Goal: Task Accomplishment & Management: Manage account settings

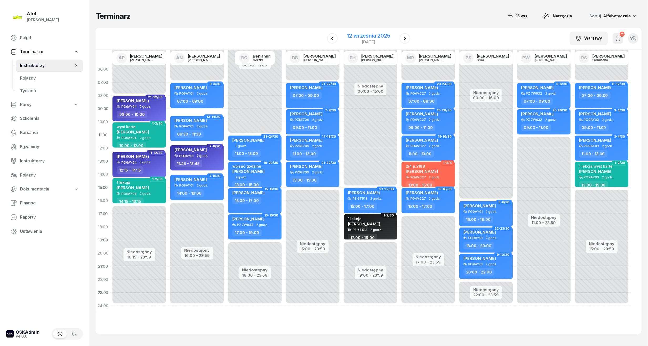
drag, startPoint x: 372, startPoint y: 33, endPoint x: 384, endPoint y: 43, distance: 15.3
click at [372, 33] on div "12 września 2025" at bounding box center [368, 35] width 43 height 5
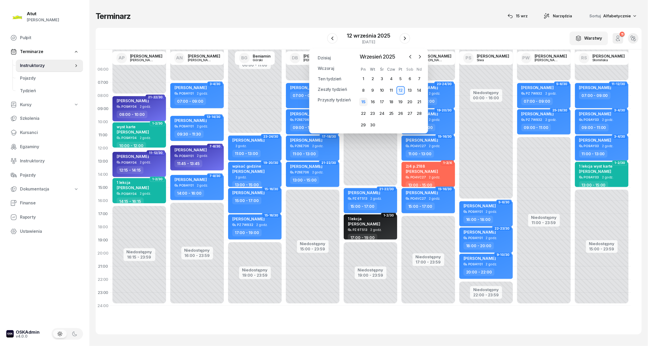
click at [364, 98] on div "15" at bounding box center [363, 102] width 8 height 8
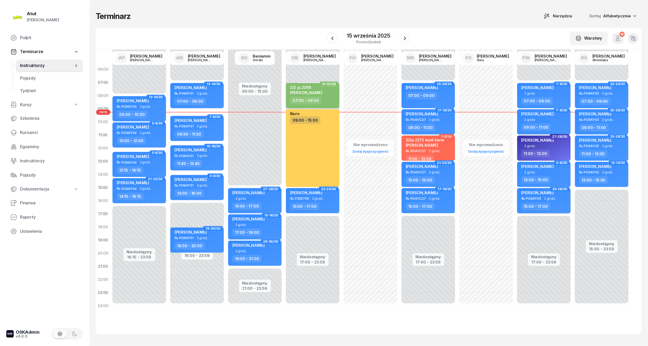
click at [532, 198] on div "PO9AY03" at bounding box center [533, 198] width 15 height 3
select select "15"
select select "17"
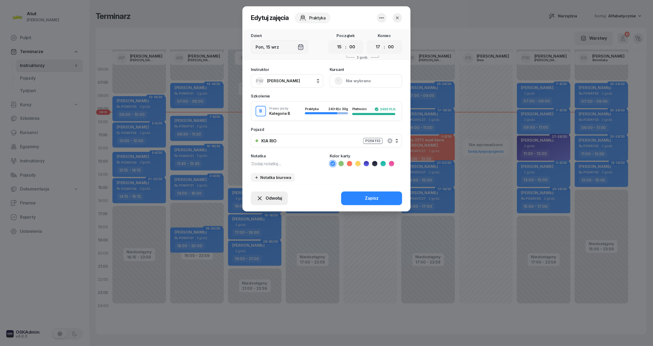
click at [272, 200] on span "Odwołaj" at bounding box center [274, 198] width 17 height 7
click at [250, 156] on div "My odwołaliśmy" at bounding box center [261, 153] width 32 height 7
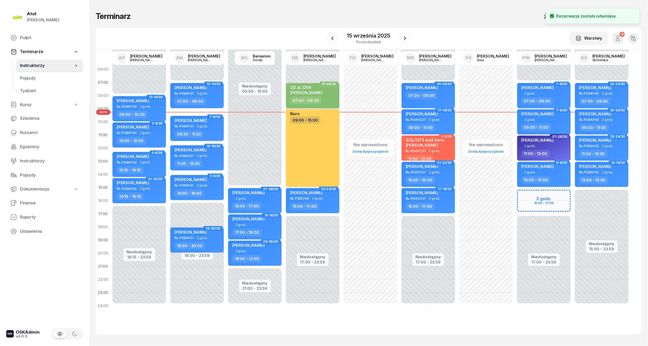
click at [557, 202] on div "Niedostępny 00:00 - 07:00 Niedostępny 17:00 - 23:59 7-8/30 Oliver Kozłowski 2 g…" at bounding box center [544, 188] width 58 height 250
select select "16"
select select "18"
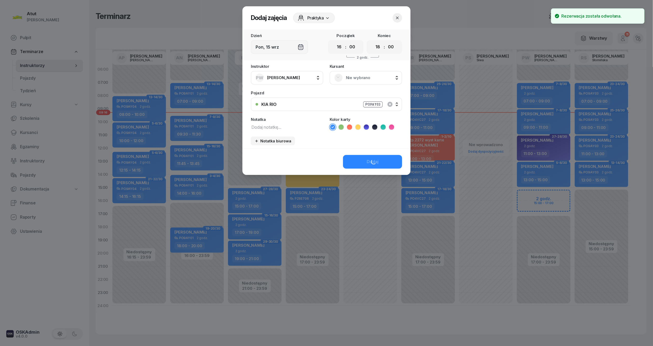
click at [359, 75] on span "Nie wybrano" at bounding box center [371, 77] width 51 height 7
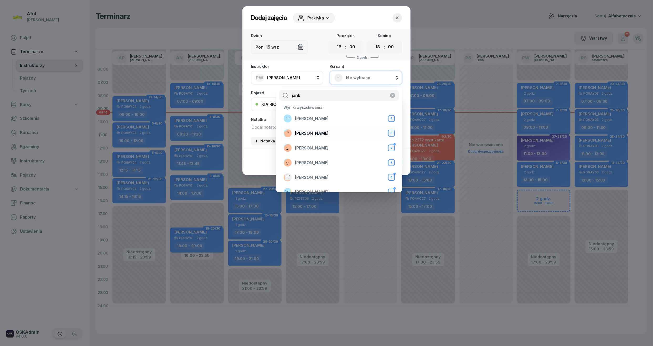
type input "jank"
click at [342, 136] on div "Wiktoria Jankowiak B" at bounding box center [338, 133] width 111 height 8
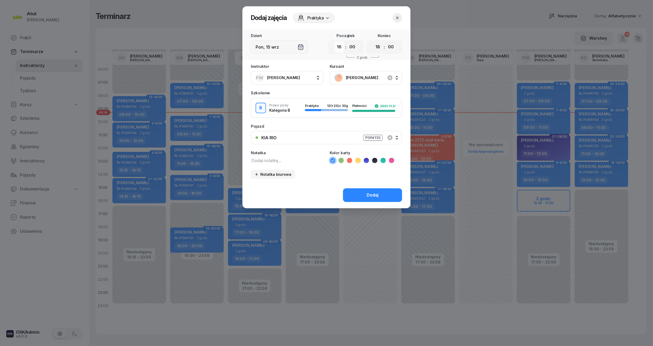
click at [339, 50] on select "00 01 02 03 04 05 06 07 08 09 10 11 12 13 14 15 16 17 18 19 20 21 22 23" at bounding box center [339, 47] width 10 height 11
select select "15"
click at [334, 42] on select "00 01 02 03 04 05 06 07 08 09 10 11 12 13 14 15 16 17 18 19 20 21 22 23" at bounding box center [339, 47] width 10 height 11
click at [380, 44] on select "00 01 02 03 04 05 06 07 08 09 10 11 12 13 14 15 16 17 18 19 20 21 22 23" at bounding box center [378, 47] width 10 height 11
select select "17"
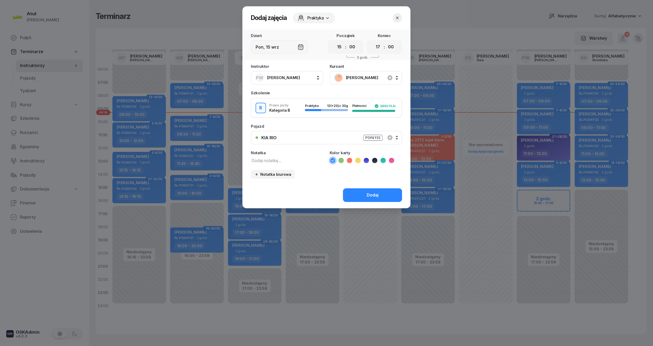
click at [373, 42] on select "00 01 02 03 04 05 06 07 08 09 10 11 12 13 14 15 16 17 18 19 20 21 22 23" at bounding box center [378, 47] width 10 height 11
click at [379, 195] on button "Dodaj" at bounding box center [372, 195] width 59 height 14
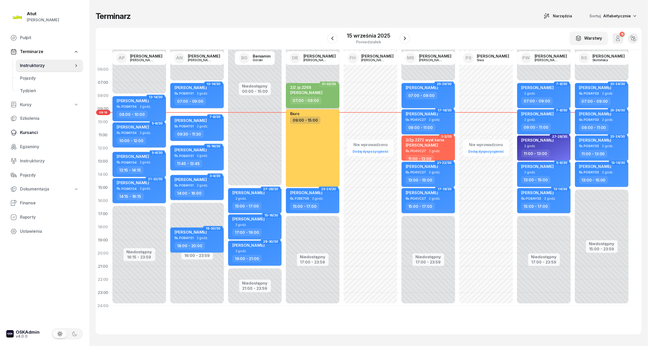
click at [28, 131] on span "Kursanci" at bounding box center [49, 132] width 59 height 7
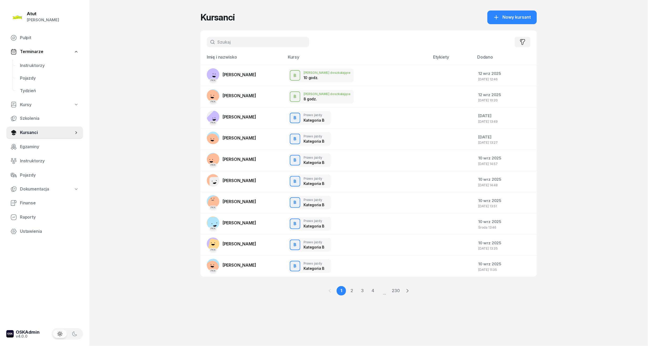
click at [223, 46] on input "text" at bounding box center [258, 42] width 102 height 11
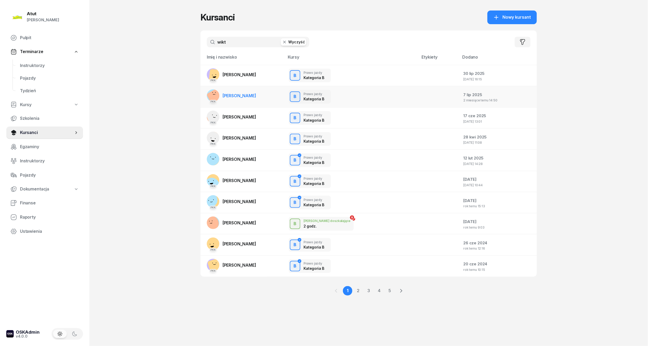
type input "wikt"
click at [252, 94] on span "Wiktoria Jankowiak" at bounding box center [240, 95] width 34 height 5
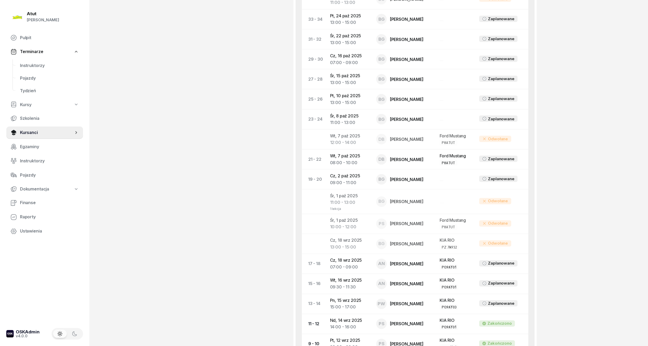
scroll to position [229, 0]
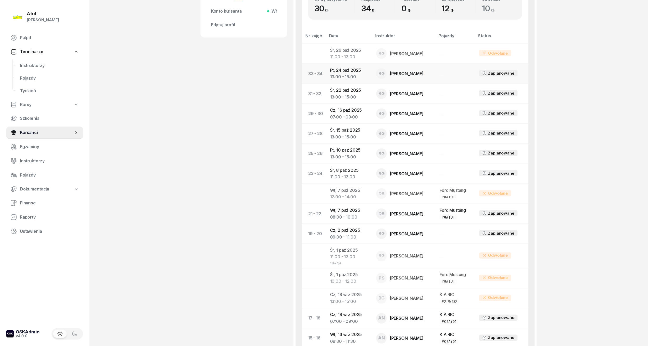
click at [333, 71] on td "Pt, 24 paź 2025 13:00 - 15:00" at bounding box center [349, 74] width 46 height 20
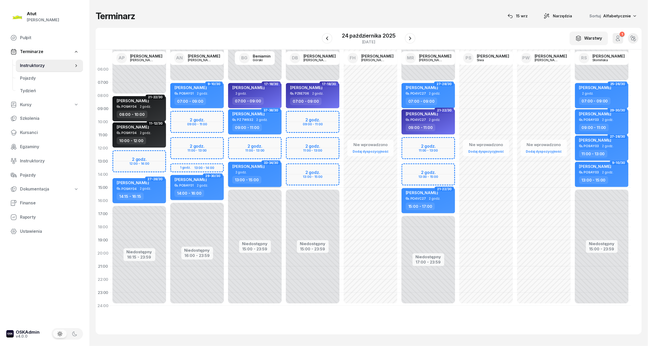
click at [262, 169] on div "Wiktoria Jankowiak" at bounding box center [248, 167] width 32 height 7
select select "13"
select select "15"
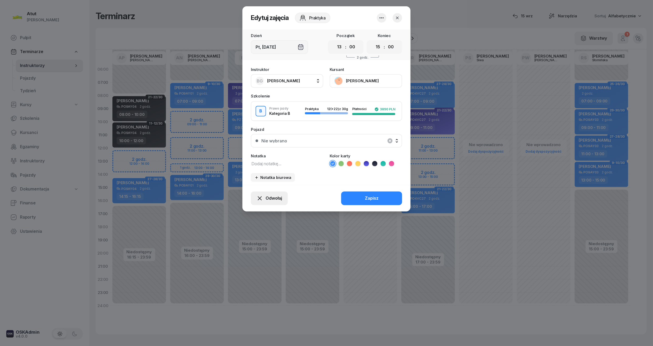
click at [265, 195] on div "Odwołaj" at bounding box center [269, 198] width 25 height 7
click at [275, 149] on link "My odwołaliśmy" at bounding box center [266, 153] width 69 height 13
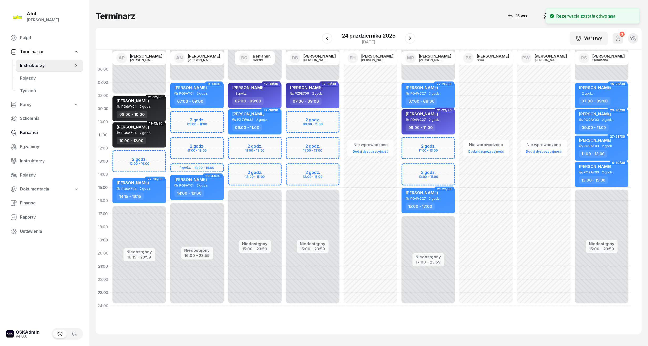
click at [28, 135] on span "Kursanci" at bounding box center [49, 132] width 59 height 7
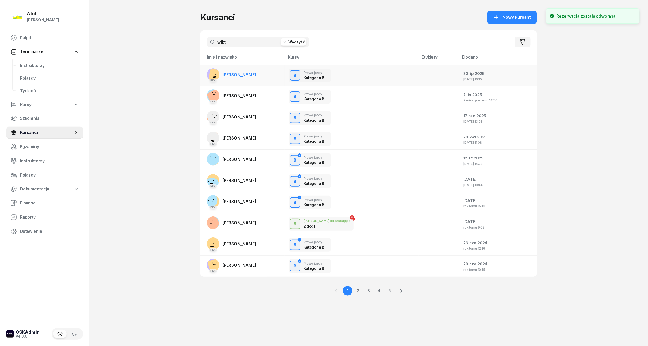
click at [228, 73] on span "Wiktor Kaczmarek" at bounding box center [240, 74] width 34 height 5
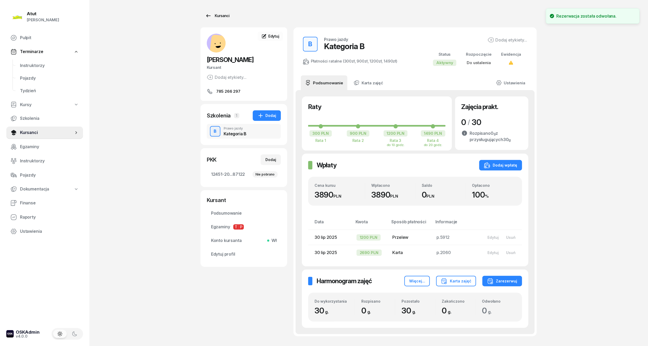
click at [224, 11] on link "Kursanci" at bounding box center [217, 16] width 34 height 11
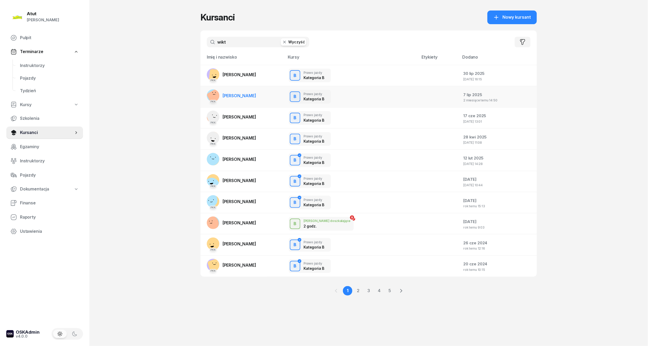
click at [233, 98] on span "Wiktoria Jankowiak" at bounding box center [240, 95] width 34 height 5
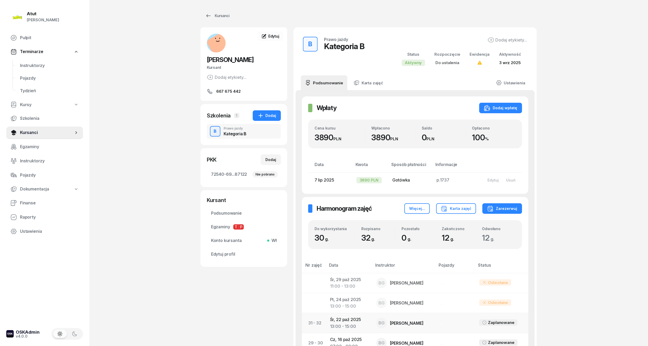
scroll to position [35, 0]
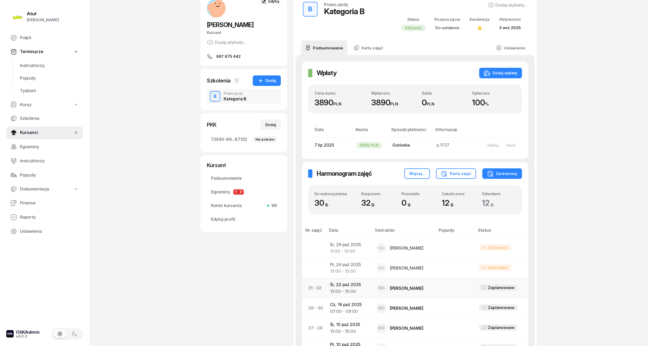
click at [351, 284] on td "Śr, 22 paź 2025 13:00 - 15:00" at bounding box center [349, 288] width 46 height 20
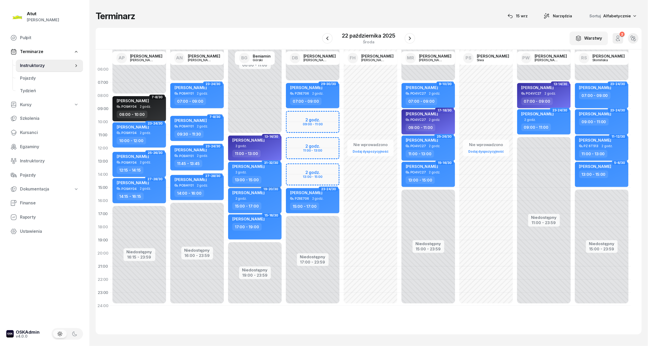
click at [254, 169] on div "Wiktoria Jankowiak" at bounding box center [248, 167] width 32 height 7
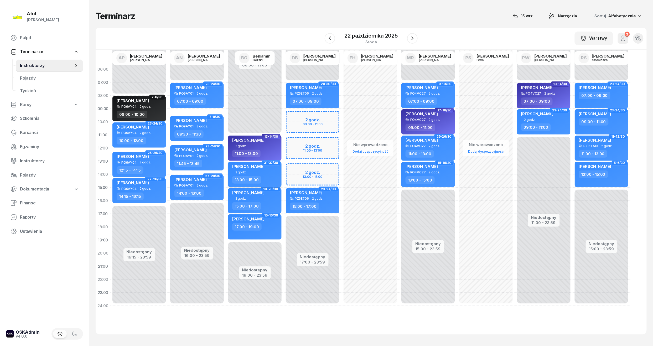
select select "13"
select select "15"
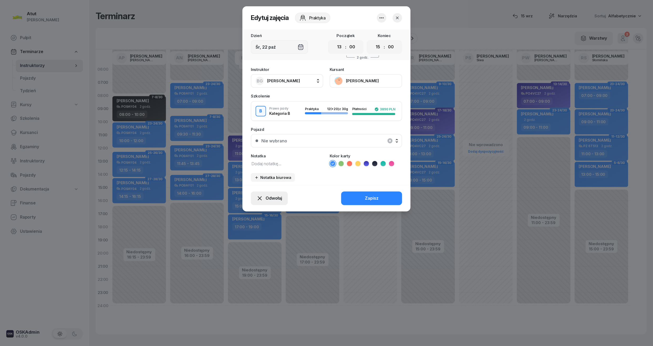
click at [275, 198] on span "Odwołaj" at bounding box center [274, 198] width 17 height 7
click at [256, 155] on div "My odwołaliśmy" at bounding box center [261, 153] width 32 height 7
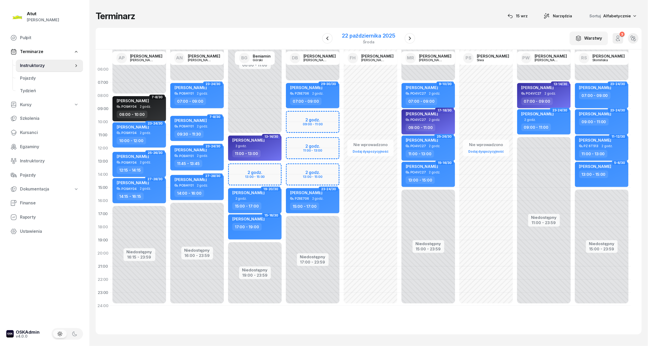
drag, startPoint x: 382, startPoint y: 30, endPoint x: 384, endPoint y: 34, distance: 3.5
click at [382, 30] on div "W Wybierz AP Adam Pytlak AN Artur Nowakowski BG Beniamin Górski DB Dariusz Bańk…" at bounding box center [369, 39] width 546 height 22
click at [384, 35] on div "22 października 2025" at bounding box center [368, 35] width 53 height 5
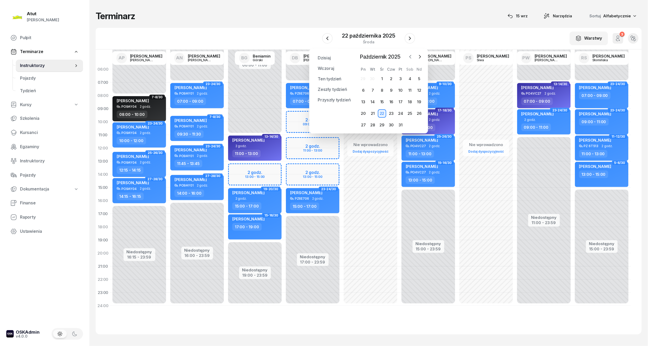
click at [413, 57] on icon "button" at bounding box center [410, 56] width 5 height 5
click at [366, 101] on div "15" at bounding box center [363, 102] width 8 height 8
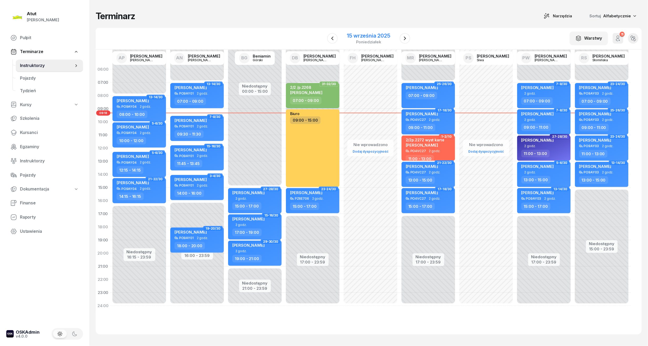
click at [380, 37] on div "15 września 2025" at bounding box center [368, 35] width 43 height 5
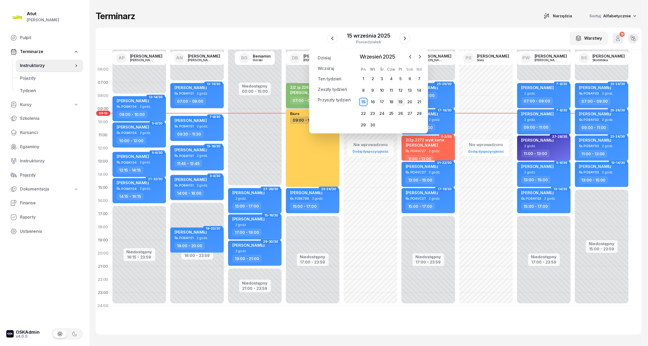
click at [397, 100] on div "19" at bounding box center [400, 102] width 8 height 8
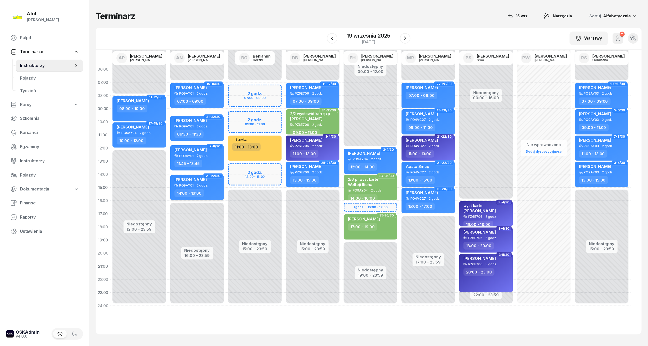
click at [201, 185] on span "2 godz." at bounding box center [202, 186] width 11 height 4
select select "14"
select select "16"
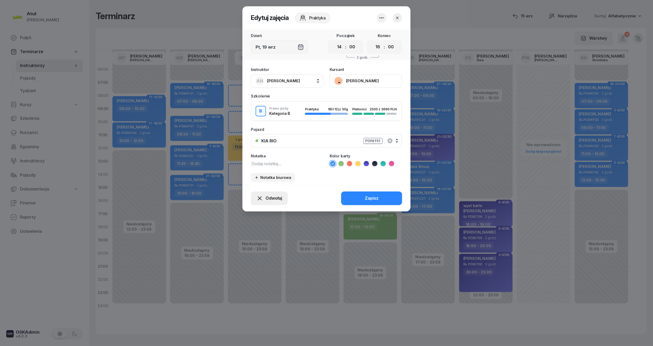
click at [278, 200] on span "Odwołaj" at bounding box center [274, 198] width 17 height 7
click at [264, 152] on div "My odwołaliśmy" at bounding box center [261, 153] width 32 height 7
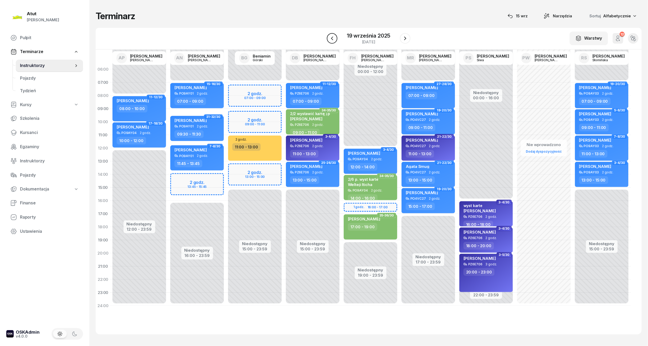
click at [334, 41] on icon "button" at bounding box center [332, 38] width 6 height 6
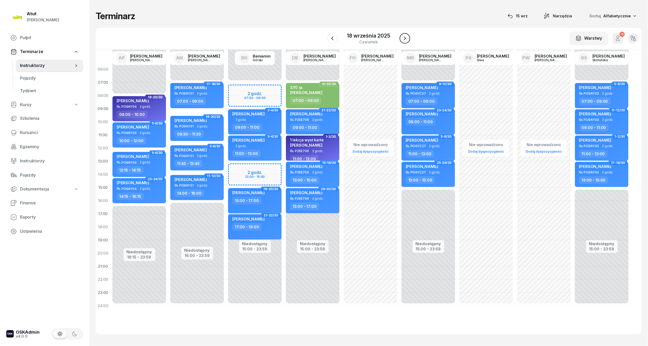
click at [400, 37] on button "button" at bounding box center [405, 38] width 11 height 11
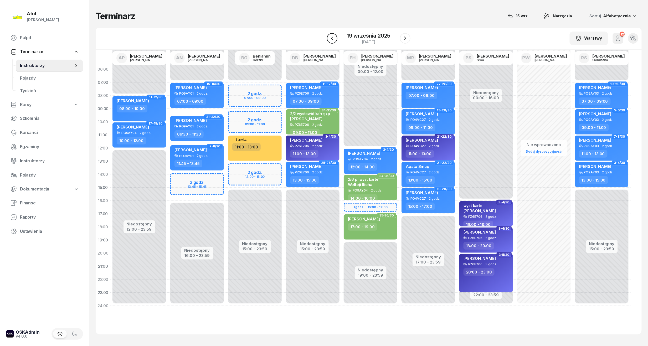
click at [332, 35] on icon "button" at bounding box center [332, 38] width 6 height 6
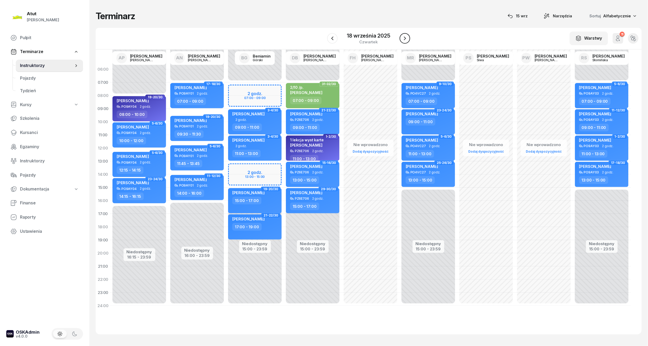
click at [403, 39] on icon "button" at bounding box center [405, 38] width 6 height 6
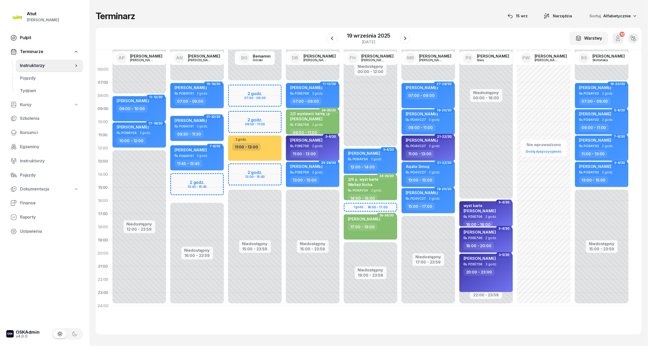
click at [29, 36] on span "Pulpit" at bounding box center [49, 37] width 59 height 7
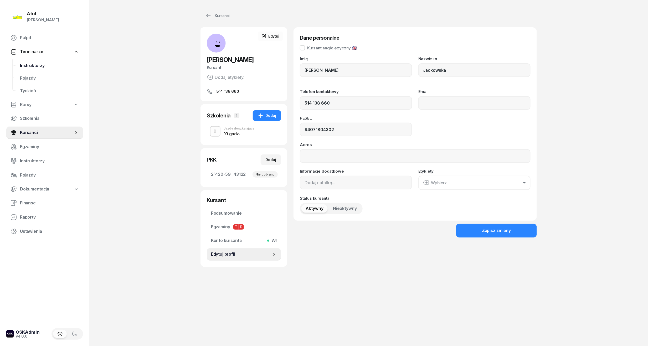
click at [38, 68] on span "Instruktorzy" at bounding box center [49, 65] width 59 height 7
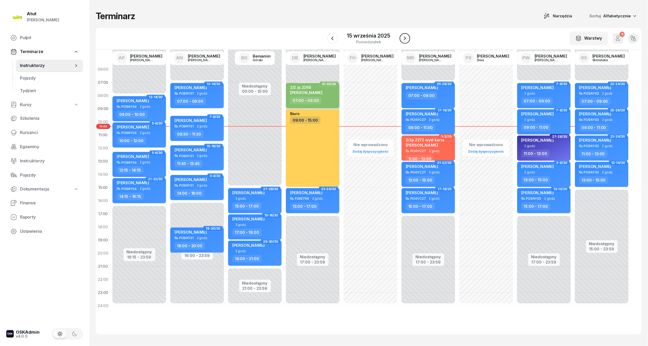
click at [405, 38] on icon "button" at bounding box center [405, 39] width 2 height 4
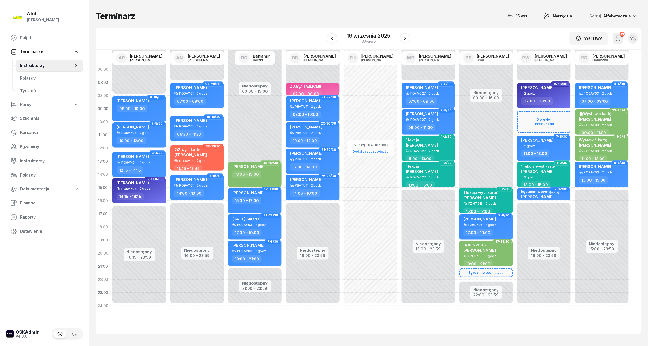
click at [326, 37] on div "W Wybierz AP Adam Pytlak AN Artur Nowakowski BG Beniamin Górski DB Dariusz Bańk…" at bounding box center [369, 39] width 546 height 22
click at [339, 42] on div "16 września 2025 wtorek" at bounding box center [368, 38] width 83 height 15
click at [332, 40] on icon "button" at bounding box center [332, 38] width 6 height 6
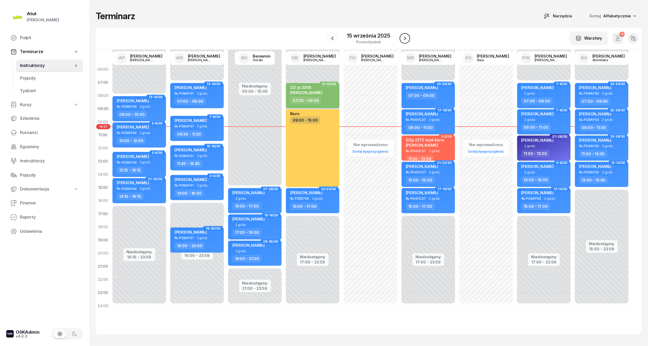
click at [409, 35] on button "button" at bounding box center [405, 38] width 11 height 11
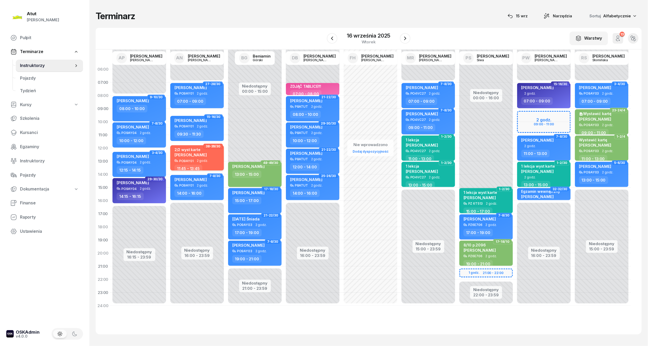
click at [187, 156] on span "Sikora Paweł" at bounding box center [190, 154] width 32 height 5
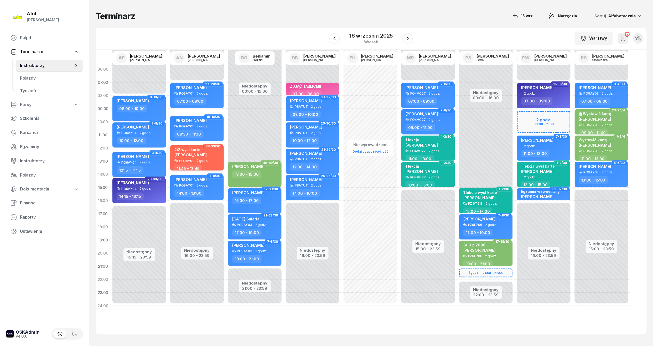
select select "11"
select select "45"
select select "13"
select select "45"
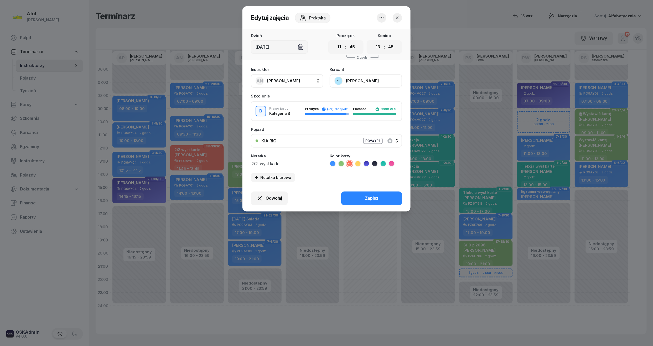
click at [357, 86] on button "Sikora Paweł" at bounding box center [366, 81] width 73 height 14
click at [342, 93] on link "Otwórz profil" at bounding box center [365, 98] width 69 height 13
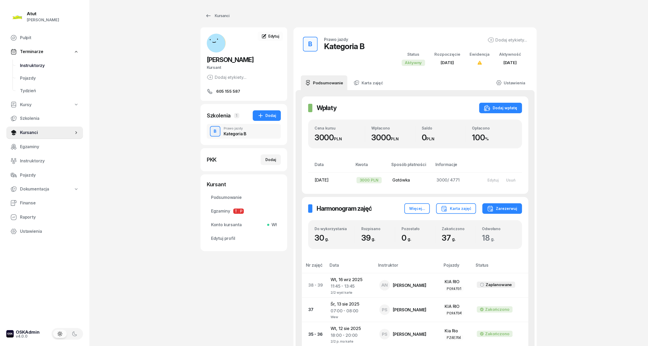
click at [37, 63] on span "Instruktorzy" at bounding box center [49, 65] width 59 height 7
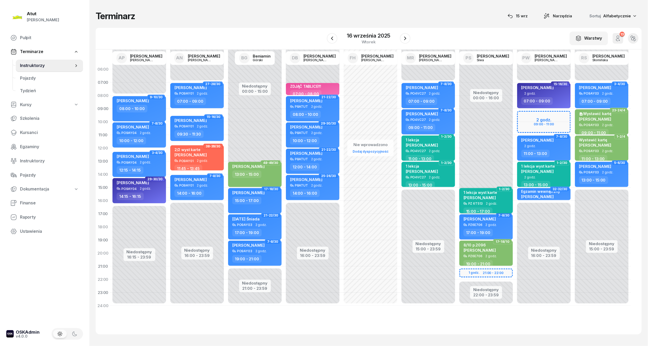
click at [501, 194] on div "1 lekcja wyst karte Iga Nowak" at bounding box center [486, 196] width 46 height 12
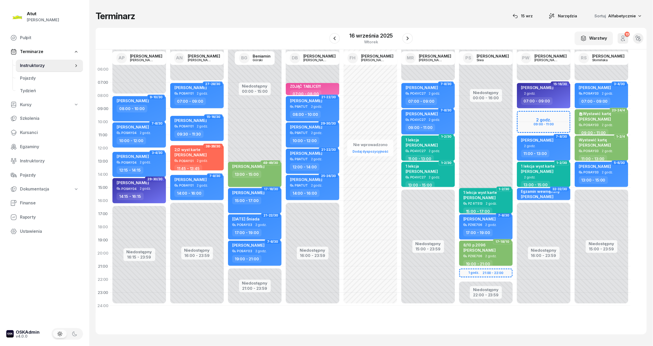
select select "15"
select select "17"
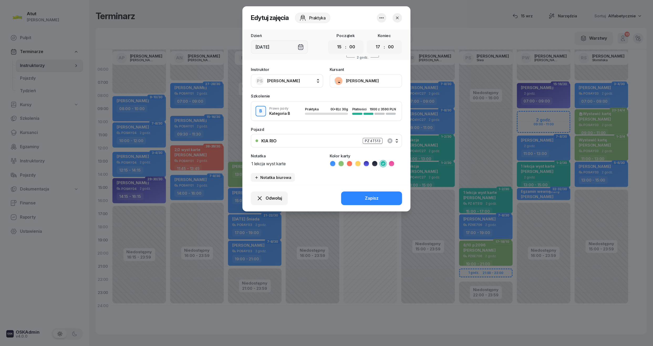
click at [373, 82] on button "Iga Nowak" at bounding box center [366, 81] width 73 height 14
click at [357, 99] on div "Otwórz profil" at bounding box center [346, 98] width 25 height 7
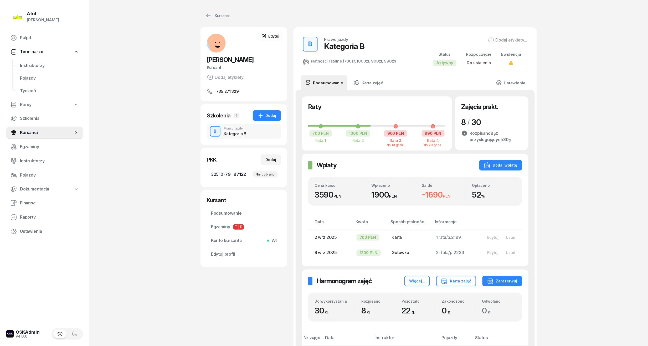
click at [224, 172] on span "32510-79...87122 Nie pobrano" at bounding box center [244, 174] width 66 height 7
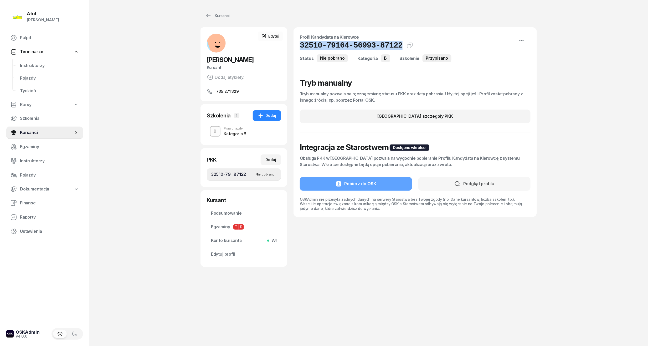
drag, startPoint x: 395, startPoint y: 44, endPoint x: 293, endPoint y: 49, distance: 101.2
click at [293, 49] on div "Profil Kandydata na Kierowcę 32510-79164-56993-87122 Kat.B Status Nie pobrano K…" at bounding box center [414, 122] width 243 height 190
copy h1 "32510-79164-56993-87122"
drag, startPoint x: 224, startPoint y: 245, endPoint x: 216, endPoint y: 252, distance: 10.2
click at [224, 246] on link "Konto kursanta Wł" at bounding box center [244, 240] width 74 height 13
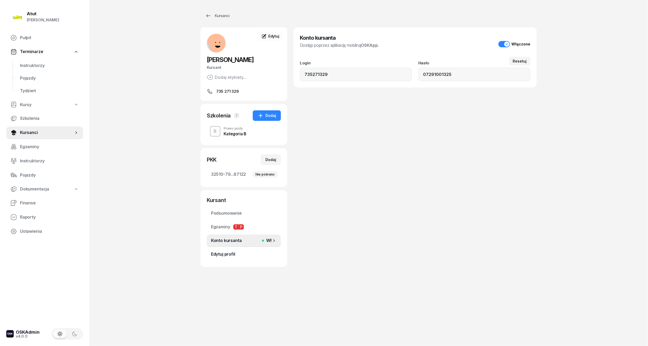
click at [216, 253] on span "Edytuj profil" at bounding box center [244, 254] width 66 height 7
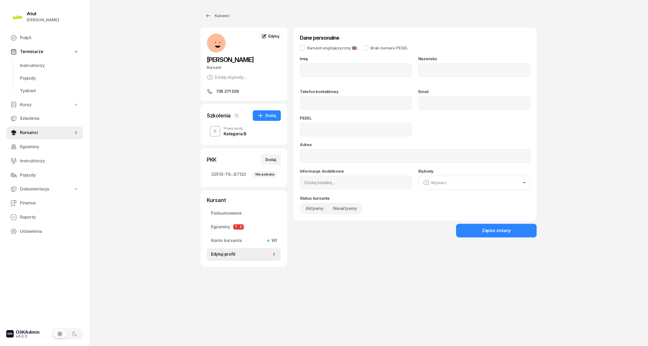
type input "Iga"
type input "Nowak"
type input "735271329"
type input "07291001325"
click at [337, 139] on div "Imię Iga Nazwisko Nowak Telefon kontaktowy 735271329 Email PESEL 07291001325 Ad…" at bounding box center [415, 136] width 231 height 158
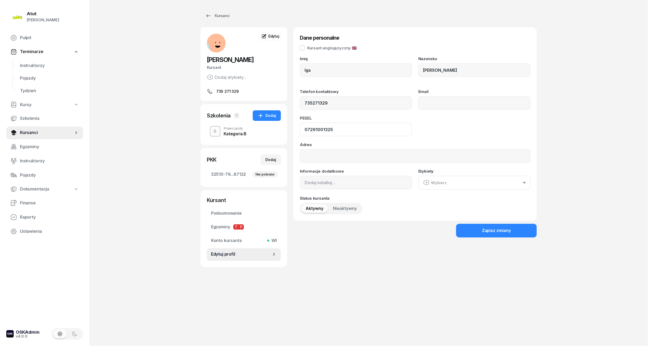
drag, startPoint x: 339, startPoint y: 131, endPoint x: 178, endPoint y: 130, distance: 161.3
click at [178, 130] on div "Atut Paulina Lis Pulpit Terminarze Instruktorzy Pojazdy Tydzień Kursy Szkolenia…" at bounding box center [324, 173] width 648 height 346
click at [36, 66] on span "Instruktorzy" at bounding box center [49, 65] width 59 height 7
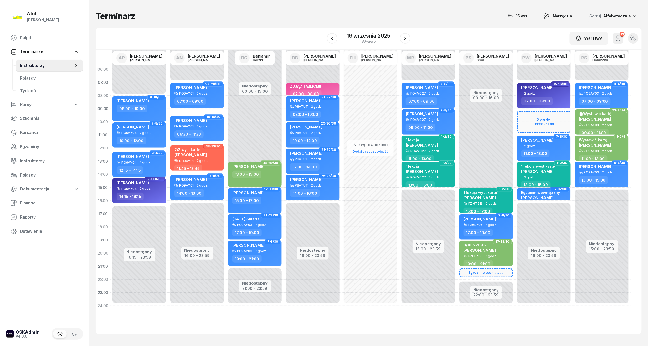
click at [548, 174] on div "1 lekcja wyst karte Zofia Silbernagel" at bounding box center [538, 170] width 34 height 12
select select "13"
select select "15"
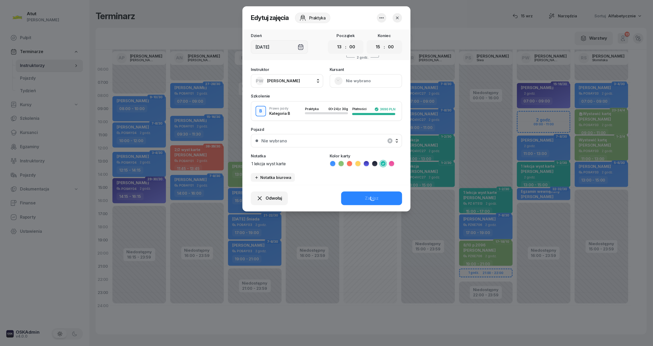
click at [350, 80] on button "Nie wybrano" at bounding box center [366, 81] width 73 height 14
click at [349, 99] on div "Otwórz profil" at bounding box center [346, 98] width 25 height 7
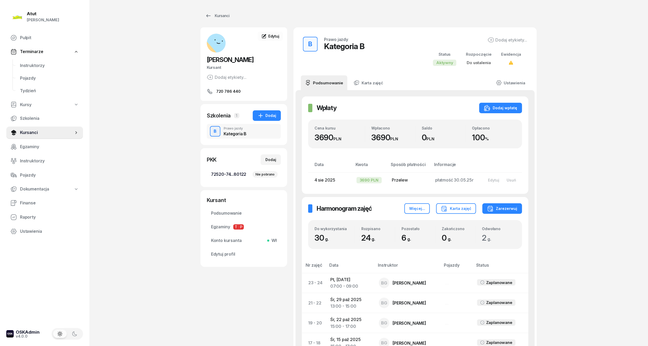
click at [235, 172] on span "72520-74...80122 Nie pobrano" at bounding box center [244, 174] width 66 height 7
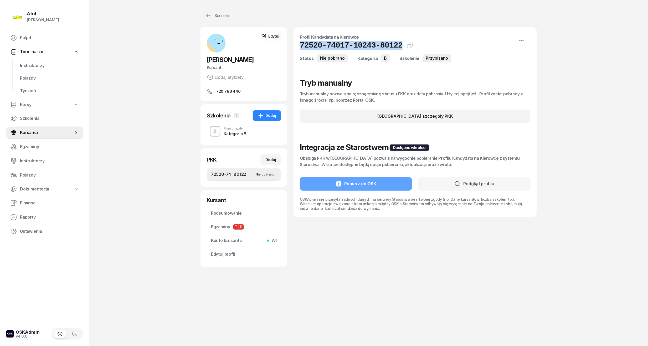
drag, startPoint x: 394, startPoint y: 47, endPoint x: 299, endPoint y: 46, distance: 94.6
click at [299, 46] on div "Profil Kandydata na Kierowcę 72520-74017-10243-80122 Kat.B Status Nie pobrano K…" at bounding box center [414, 122] width 243 height 190
copy h1 "72520-74017-10243-80122"
click at [223, 256] on span "Edytuj profil" at bounding box center [244, 254] width 66 height 7
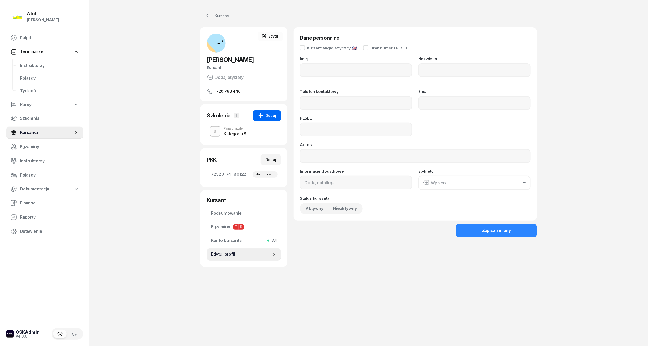
type input "Zofia"
type input "Silbernagel"
type input "720786440"
type input "07271800984"
drag, startPoint x: 342, startPoint y: 126, endPoint x: 213, endPoint y: 126, distance: 129.3
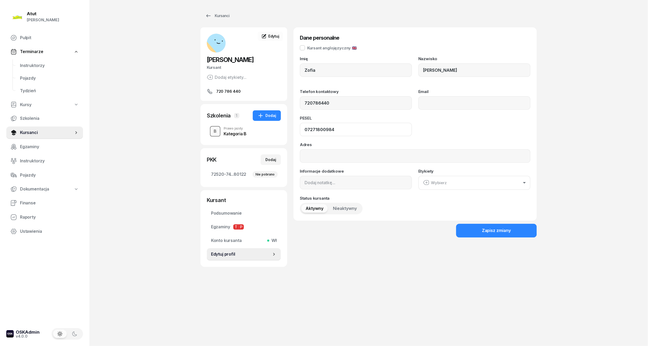
click at [213, 126] on div "Zofia Silbernagel Kursant Dodaj etykiety... 720 786 440 ZS Zofia Silbernagel Ku…" at bounding box center [368, 147] width 336 height 240
click at [32, 61] on link "Instruktorzy" at bounding box center [49, 65] width 67 height 13
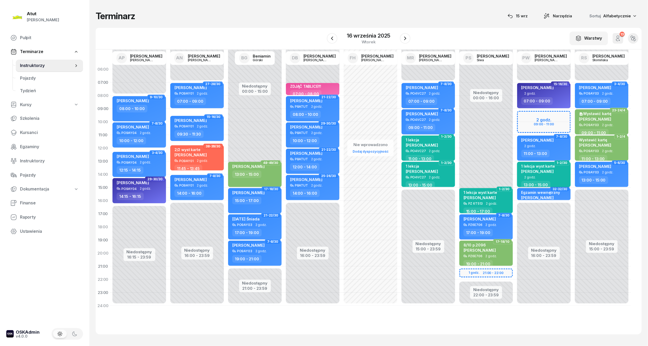
click at [553, 173] on div "1 lekcja wyst karte Zofia Silbernagel" at bounding box center [544, 170] width 46 height 12
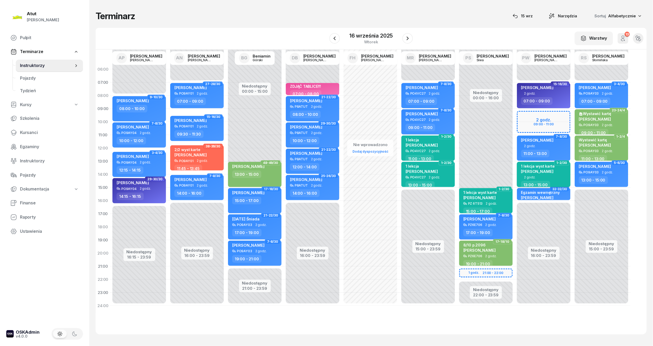
select select "13"
select select "15"
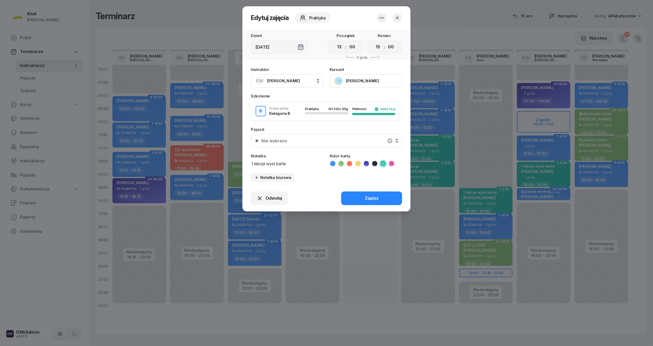
drag, startPoint x: 302, startPoint y: 162, endPoint x: 37, endPoint y: 166, distance: 264.6
click at [37, 166] on div "Edytuj zajęcia Praktyka Dzień Wt, 16 wrz Początek 00 01 02 03 04 05 06 07 08 09…" at bounding box center [326, 173] width 653 height 346
click at [367, 199] on div "Zapisz" at bounding box center [372, 198] width 14 height 7
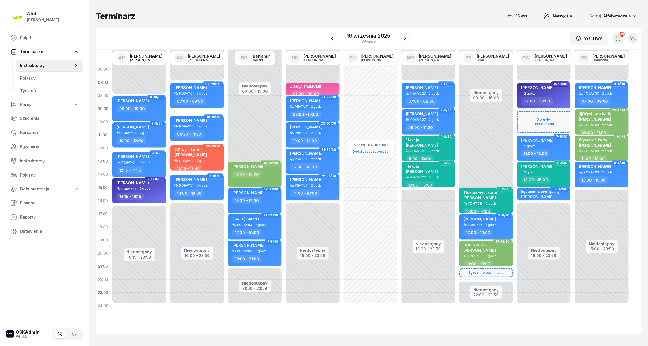
click at [602, 118] on span "Jolanta Mańkowska" at bounding box center [595, 119] width 32 height 5
select select "09"
select select "11"
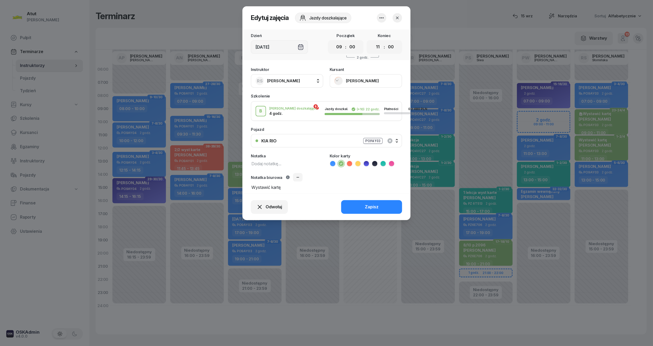
click at [379, 78] on button "Jolanta Mańkowska" at bounding box center [366, 81] width 73 height 14
click at [367, 101] on link "Otwórz profil" at bounding box center [365, 98] width 69 height 13
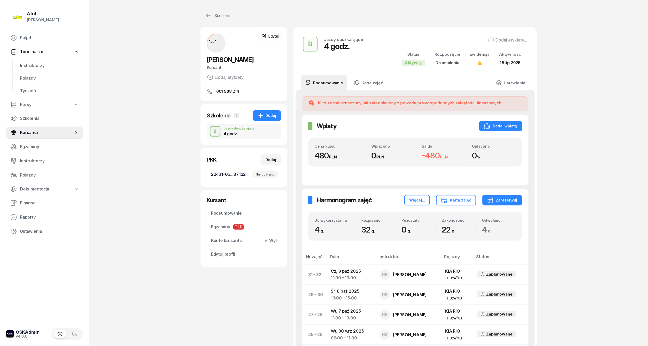
click at [231, 173] on span "22431-03...87122 Nie pobrano" at bounding box center [244, 174] width 66 height 7
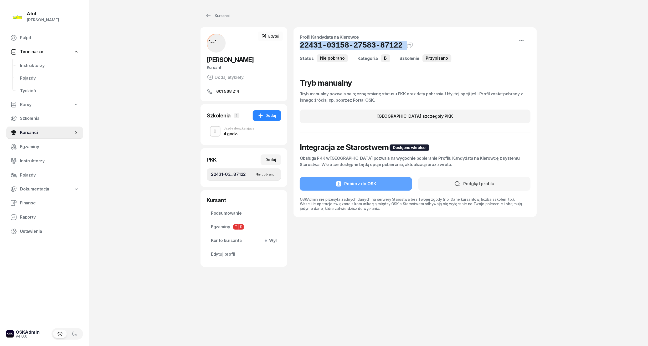
drag, startPoint x: 396, startPoint y: 47, endPoint x: 298, endPoint y: 48, distance: 98.3
click at [298, 48] on div "Profil Kandydata na Kierowcę 22431-03158-27583-87122 Kat.B Status Nie pobrano K…" at bounding box center [414, 122] width 243 height 190
copy div "22431-03158-27583-87122 Kat.B"
drag, startPoint x: 219, startPoint y: 257, endPoint x: 253, endPoint y: 131, distance: 130.3
click at [219, 257] on span "Edytuj profil" at bounding box center [244, 254] width 66 height 7
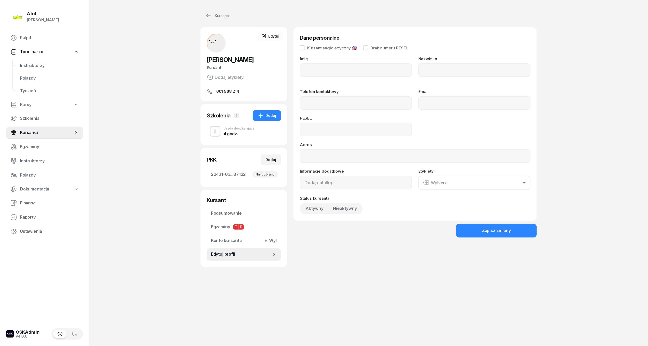
type input "Jolanta"
type input "Mańkowska"
type input "601568214"
type input "67081404040"
drag, startPoint x: 352, startPoint y: 128, endPoint x: 156, endPoint y: 128, distance: 196.5
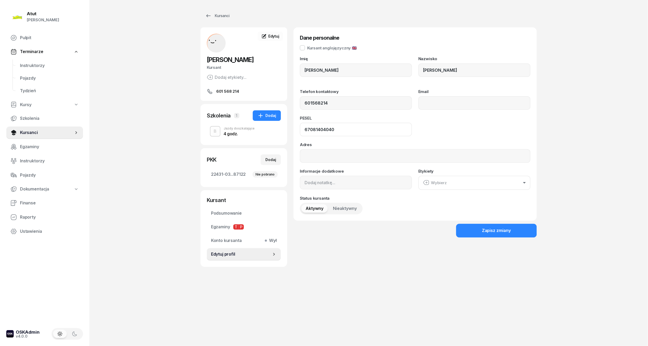
click at [156, 128] on div "Atut Paulina Lis Pulpit Terminarze Instruktorzy Pojazdy Tydzień Kursy Szkolenia…" at bounding box center [324, 173] width 648 height 346
click at [28, 63] on span "Instruktorzy" at bounding box center [49, 65] width 59 height 7
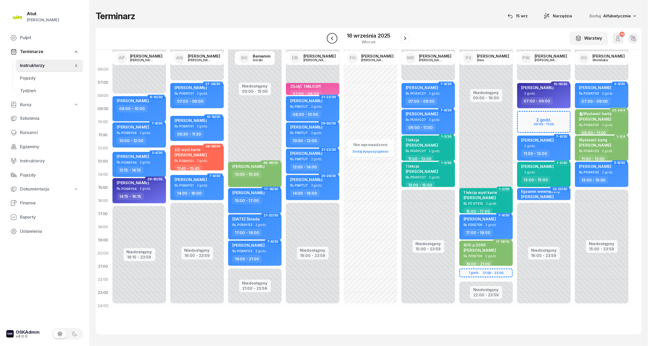
click at [328, 41] on button "button" at bounding box center [332, 38] width 11 height 11
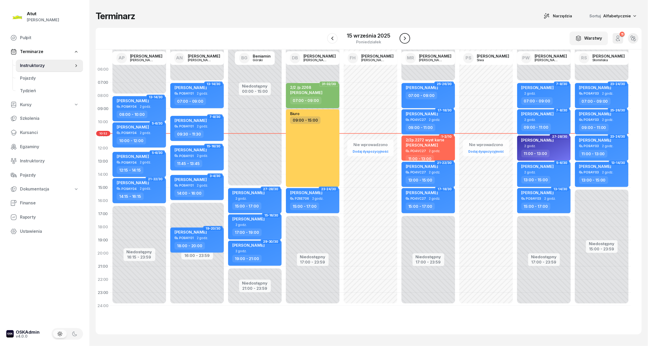
click at [406, 38] on icon "button" at bounding box center [405, 38] width 6 height 6
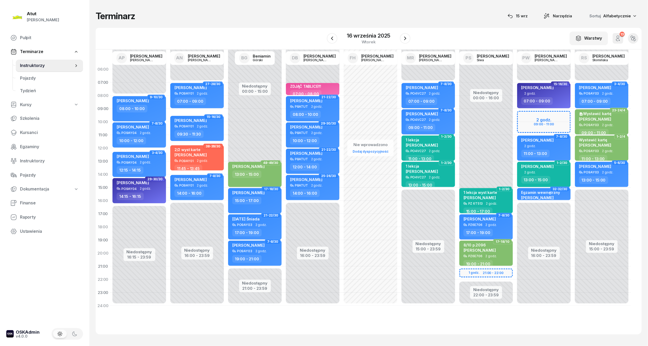
click at [526, 116] on div "Niedostępny 00:00 - 07:00 Niedostępny 16:00 - 23:59 2 godz. 09:00 - 11:00 15-16…" at bounding box center [544, 188] width 58 height 250
select select "09"
select select "11"
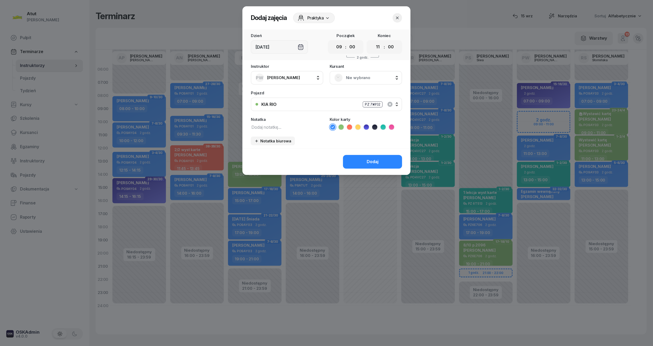
click at [357, 77] on span "Nie wybrano" at bounding box center [371, 77] width 51 height 7
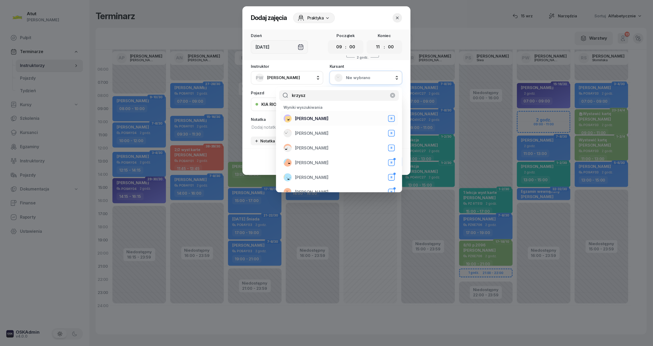
type input "krzysz"
click at [322, 117] on span "Krzysztof Hałas" at bounding box center [312, 118] width 34 height 7
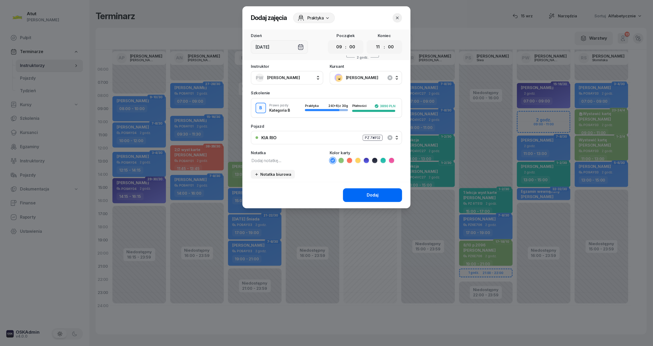
click at [365, 193] on button "Dodaj" at bounding box center [372, 195] width 59 height 14
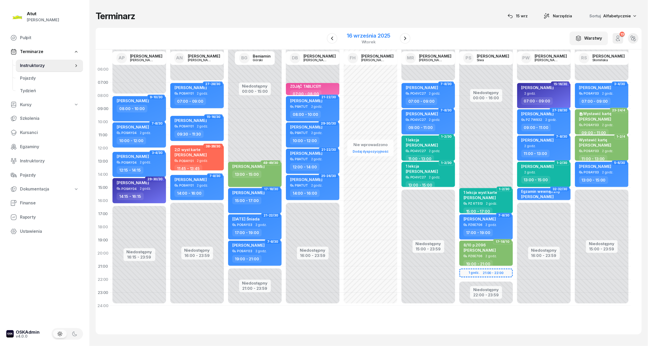
click at [380, 36] on div "16 września 2025" at bounding box center [368, 35] width 43 height 5
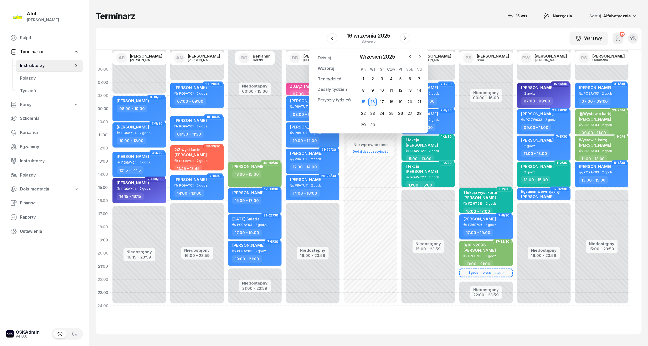
click at [419, 55] on icon "button" at bounding box center [420, 56] width 2 height 3
click at [366, 113] on div "20" at bounding box center [363, 113] width 8 height 8
